Goal: Information Seeking & Learning: Learn about a topic

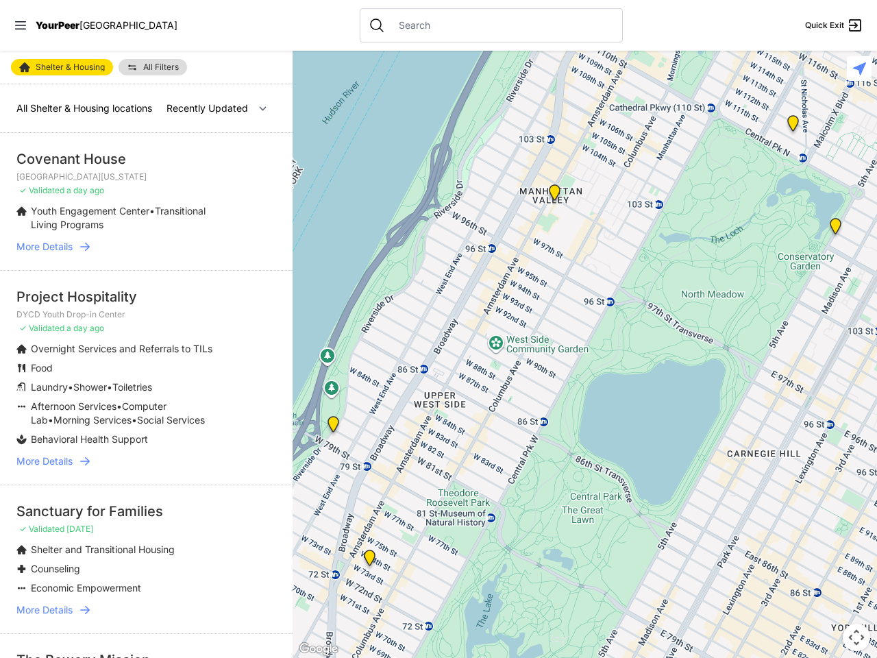
click at [21, 25] on icon at bounding box center [20, 25] width 11 height 8
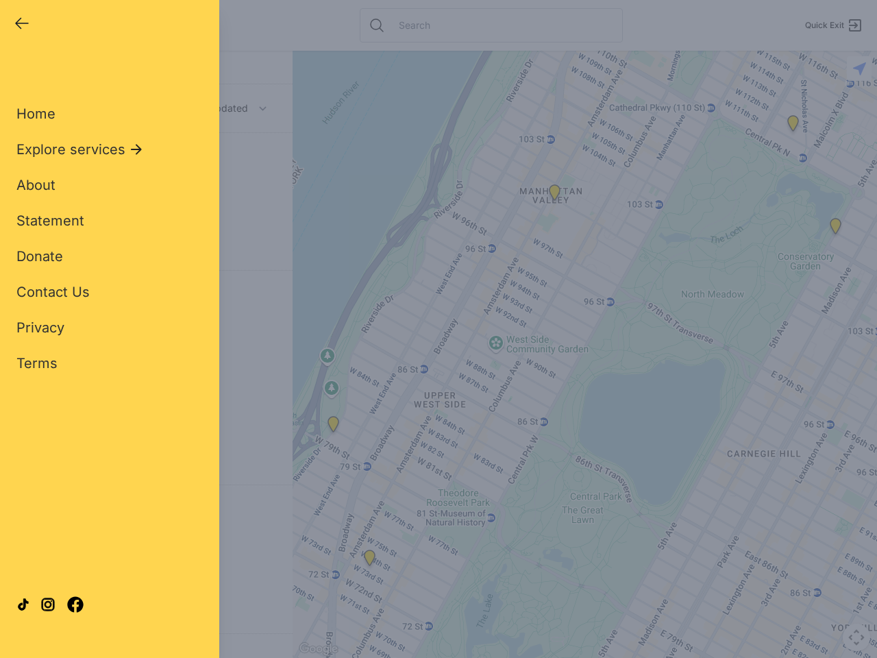
click at [585, 354] on div "Close panel YourPeer [GEOGRAPHIC_DATA] Quick Exit Single Adult Families Soup Ki…" at bounding box center [438, 329] width 877 height 658
click at [333, 427] on div "Close panel YourPeer [GEOGRAPHIC_DATA] Quick Exit Single Adult Families Soup Ki…" at bounding box center [438, 329] width 877 height 658
click at [369, 561] on div "Close panel YourPeer [GEOGRAPHIC_DATA] Quick Exit Single Adult Families Soup Ki…" at bounding box center [438, 329] width 877 height 658
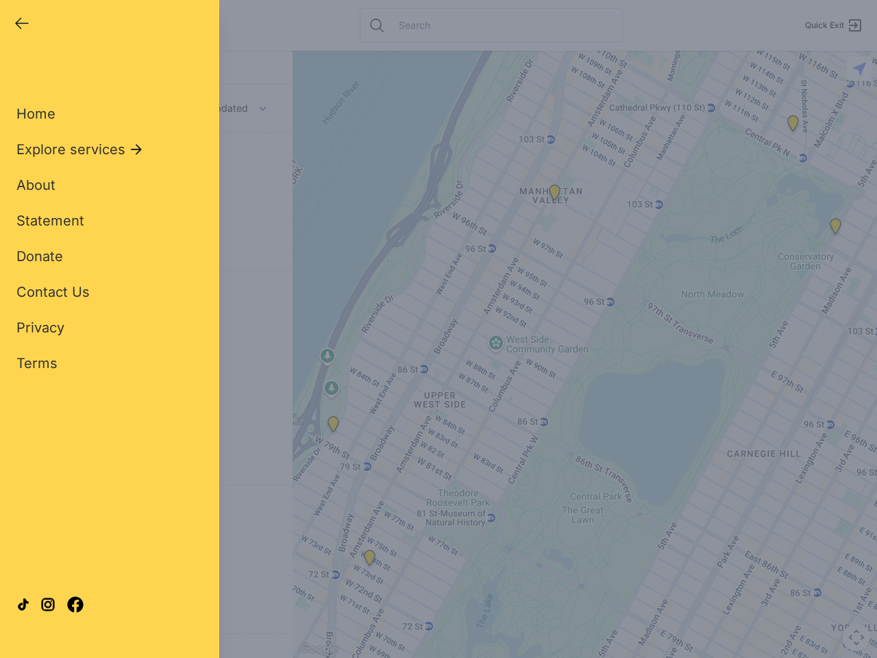
click at [555, 195] on div "Close panel YourPeer [GEOGRAPHIC_DATA] Quick Exit Single Adult Families Soup Ki…" at bounding box center [438, 329] width 877 height 658
click at [836, 229] on div "Close panel YourPeer [GEOGRAPHIC_DATA] Quick Exit Single Adult Families Soup Ki…" at bounding box center [438, 329] width 877 height 658
click at [793, 126] on div "Close panel YourPeer [GEOGRAPHIC_DATA] Quick Exit Single Adult Families Soup Ki…" at bounding box center [438, 329] width 877 height 658
click at [857, 637] on div "Close panel YourPeer [GEOGRAPHIC_DATA] Quick Exit Single Adult Families Soup Ki…" at bounding box center [438, 329] width 877 height 658
